Goal: Book appointment/travel/reservation

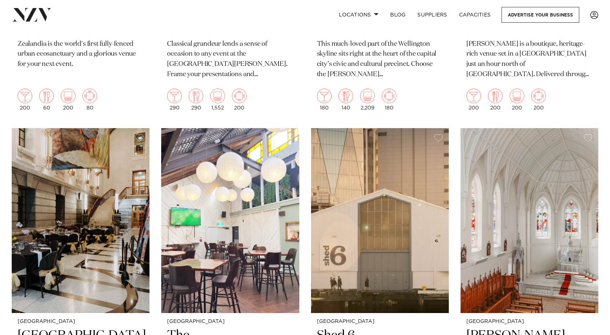
scroll to position [1172, 0]
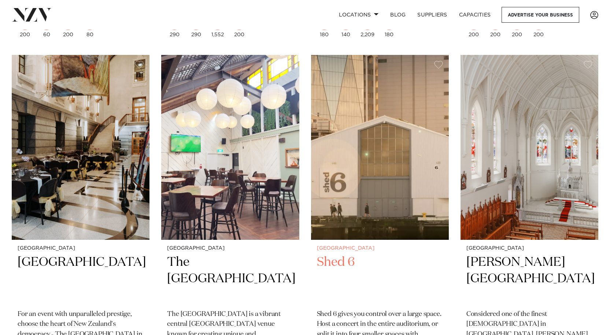
click at [355, 215] on img at bounding box center [380, 147] width 138 height 185
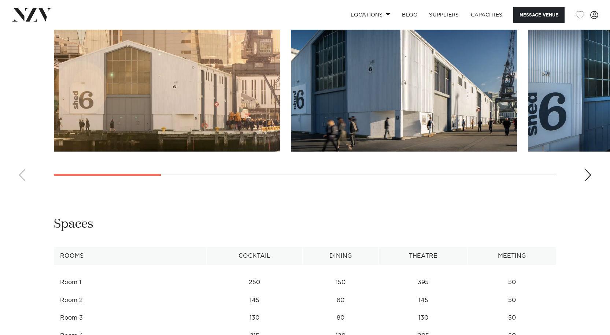
scroll to position [769, 0]
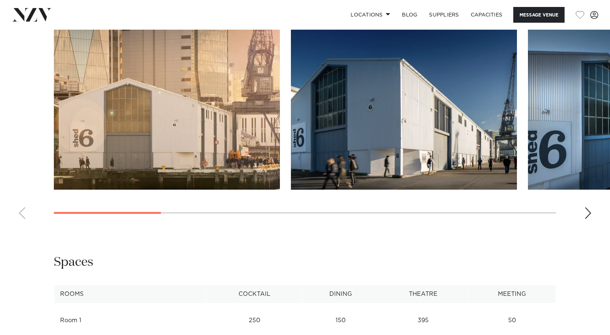
click at [585, 219] on div "Next slide" at bounding box center [587, 213] width 7 height 12
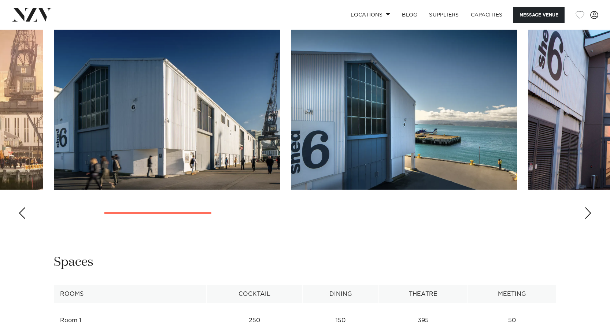
click at [585, 219] on div "Next slide" at bounding box center [587, 213] width 7 height 12
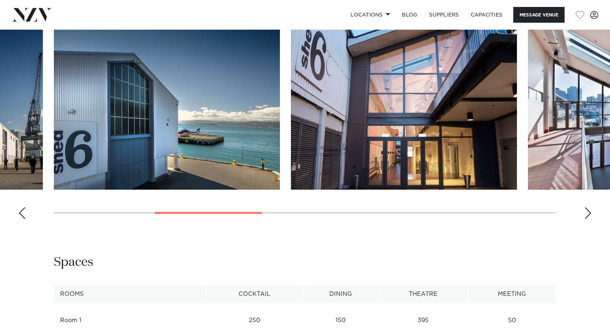
click at [585, 219] on div "Next slide" at bounding box center [587, 213] width 7 height 12
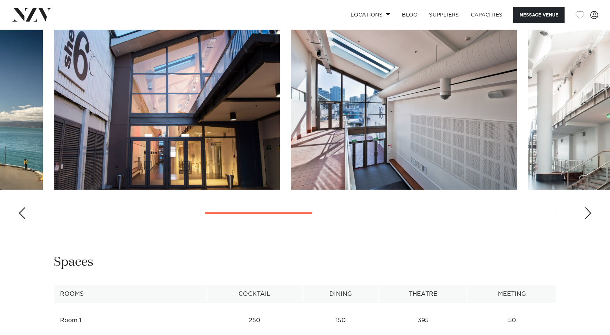
click at [585, 219] on div "Next slide" at bounding box center [587, 213] width 7 height 12
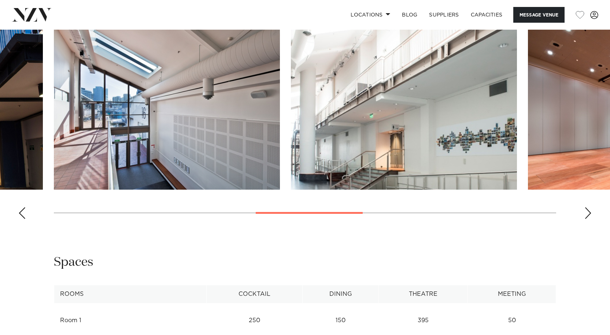
click at [585, 219] on div "Next slide" at bounding box center [587, 213] width 7 height 12
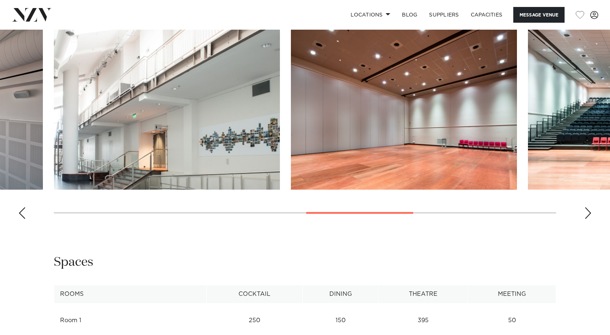
click at [585, 219] on div "Next slide" at bounding box center [587, 213] width 7 height 12
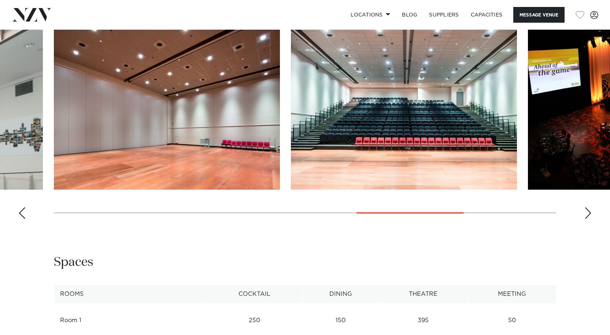
click at [585, 219] on div "Next slide" at bounding box center [587, 213] width 7 height 12
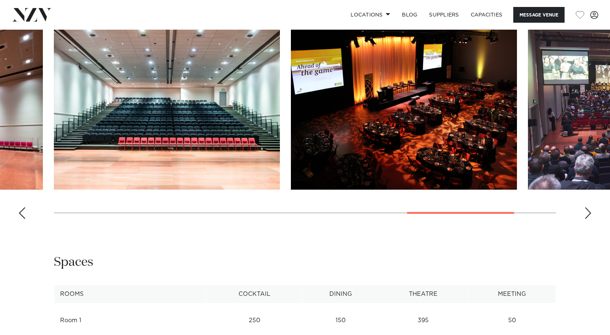
click at [585, 219] on div "Next slide" at bounding box center [587, 213] width 7 height 12
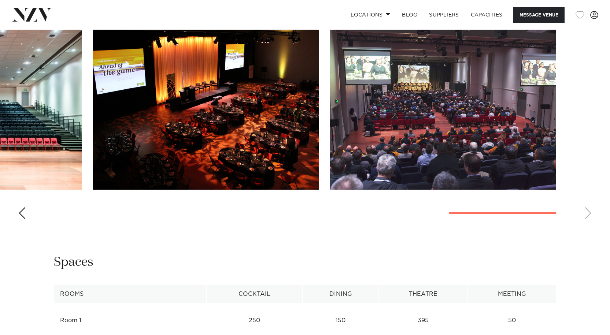
click at [585, 222] on swiper-container at bounding box center [305, 124] width 610 height 201
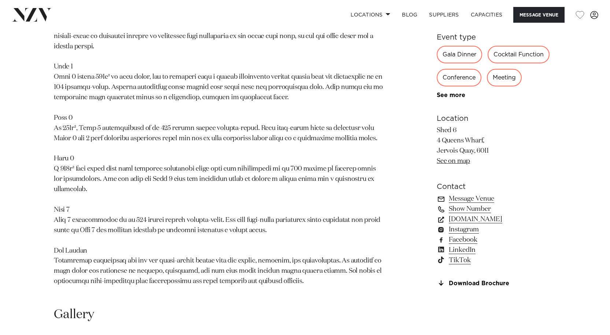
scroll to position [476, 0]
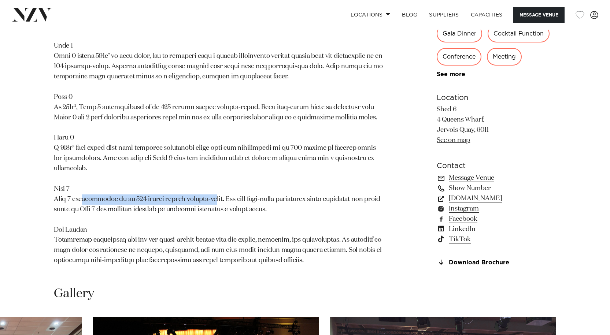
drag, startPoint x: 87, startPoint y: 211, endPoint x: 220, endPoint y: 212, distance: 133.3
click at [220, 212] on p at bounding box center [219, 132] width 331 height 265
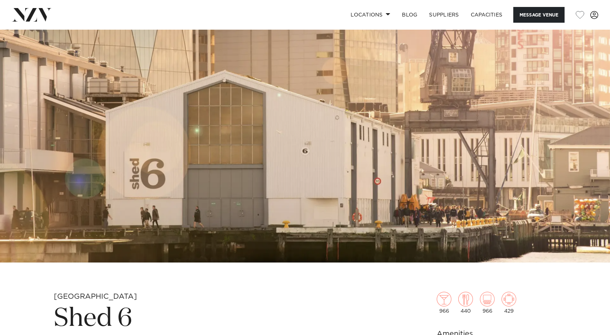
scroll to position [0, 0]
